Goal: Task Accomplishment & Management: Check status

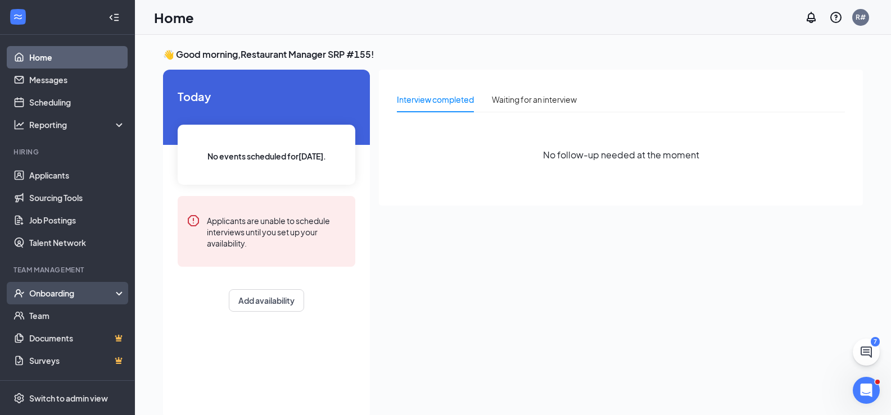
click at [65, 298] on div "Onboarding" at bounding box center [72, 293] width 87 height 11
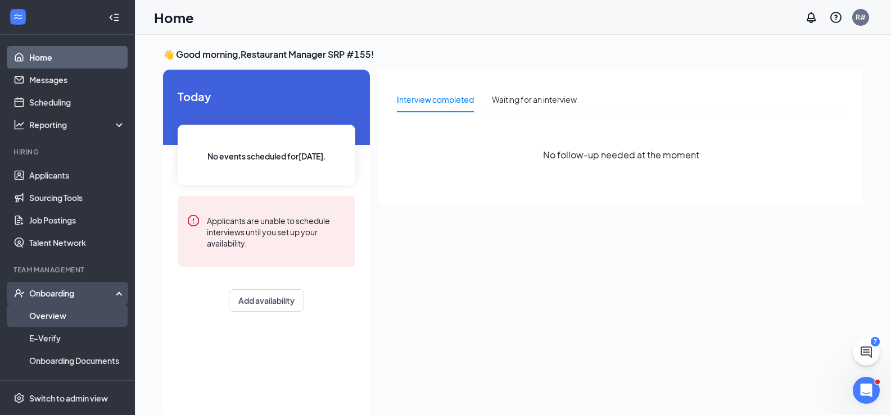
click at [55, 321] on link "Overview" at bounding box center [77, 316] width 96 height 22
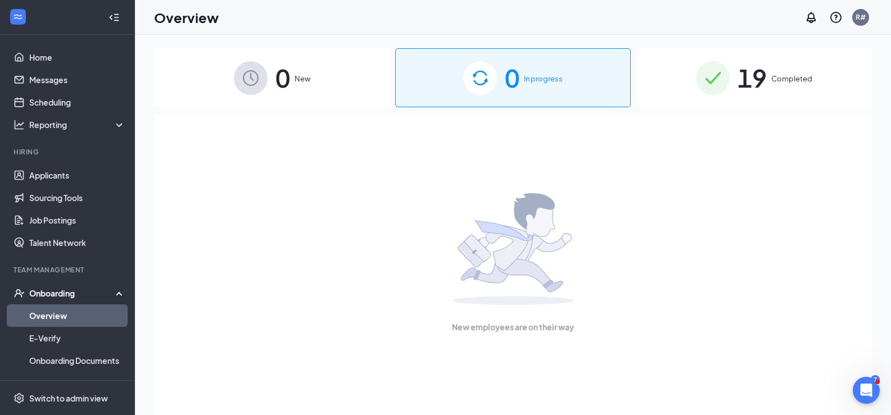
click at [804, 77] on span "Completed" at bounding box center [791, 78] width 41 height 11
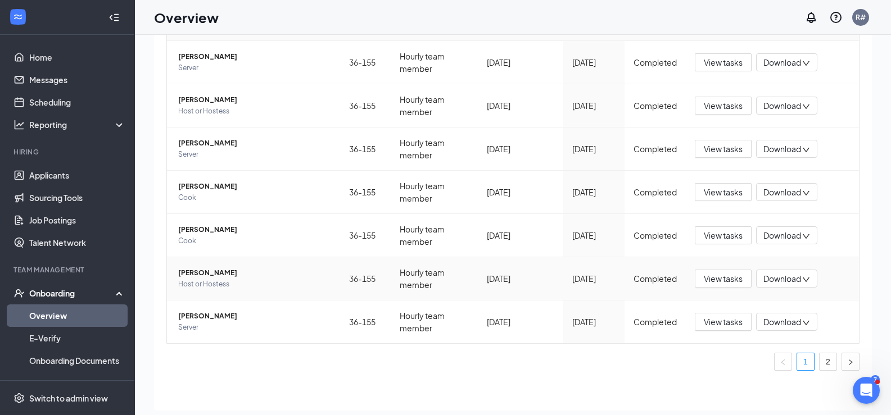
scroll to position [51, 0]
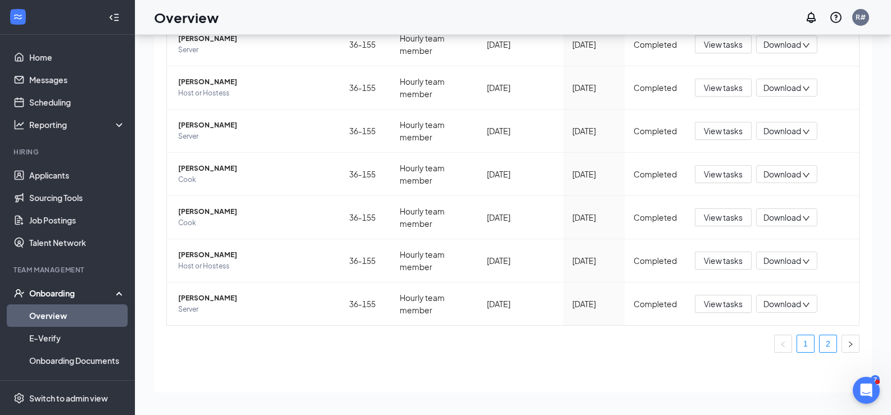
click at [823, 348] on link "2" at bounding box center [828, 344] width 17 height 17
click at [737, 309] on button "View tasks" at bounding box center [723, 304] width 57 height 18
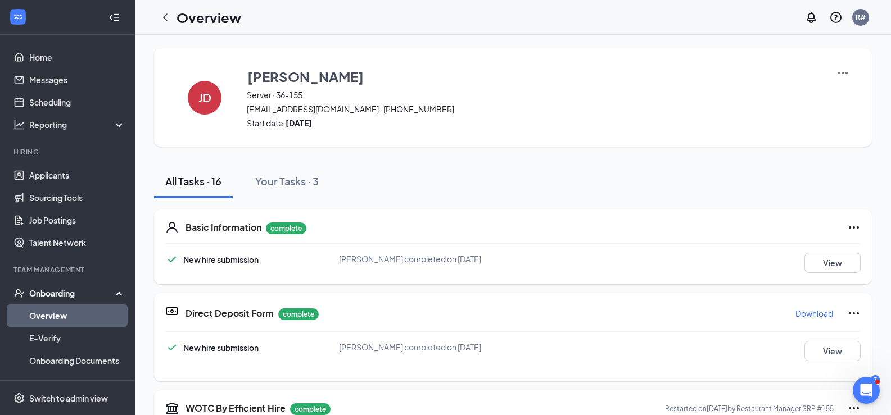
click at [847, 68] on img at bounding box center [842, 72] width 13 height 13
click at [165, 17] on icon "ChevronLeft" at bounding box center [165, 16] width 4 height 7
